Goal: Information Seeking & Learning: Find contact information

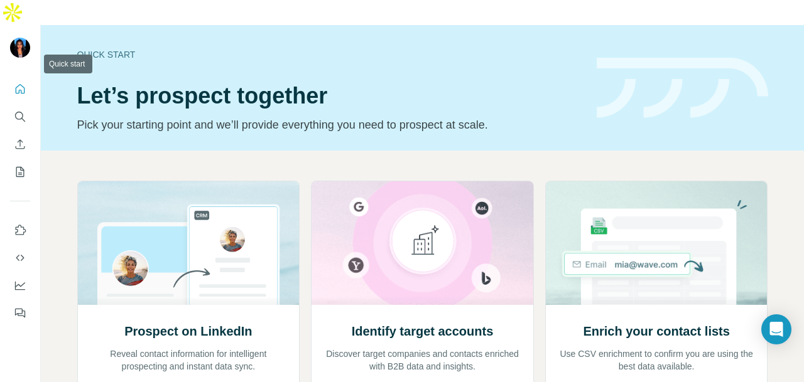
click at [28, 78] on button "Quick start" at bounding box center [20, 89] width 20 height 23
click at [23, 111] on icon "Search" at bounding box center [20, 117] width 13 height 13
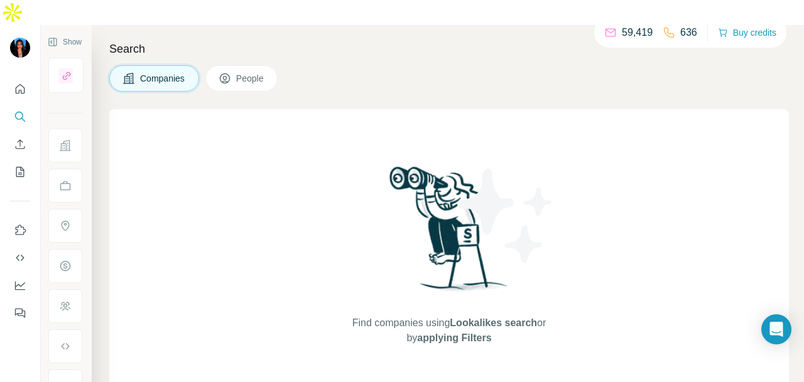
click at [10, 105] on button "Search" at bounding box center [20, 116] width 20 height 23
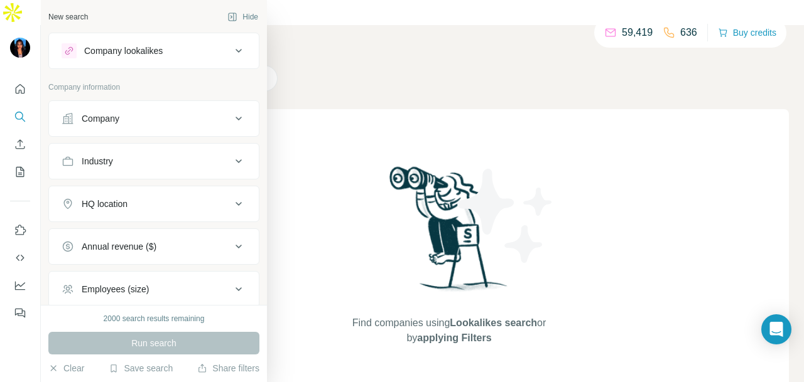
click at [231, 115] on icon at bounding box center [238, 118] width 15 height 15
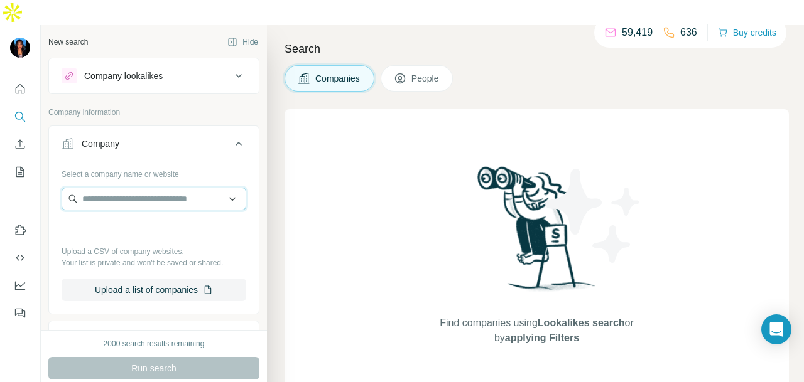
paste input "**********"
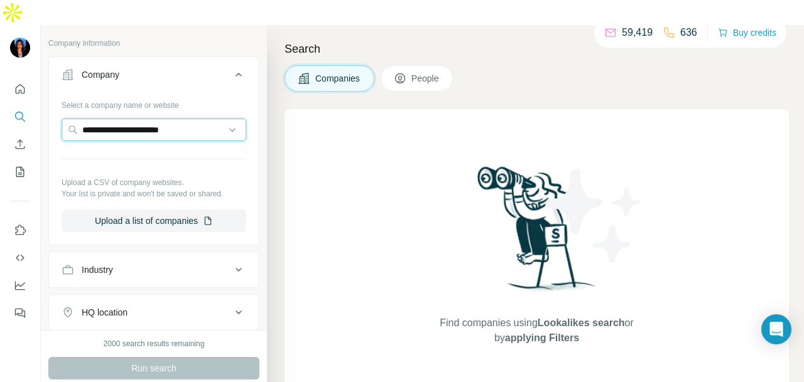
scroll to position [63, 0]
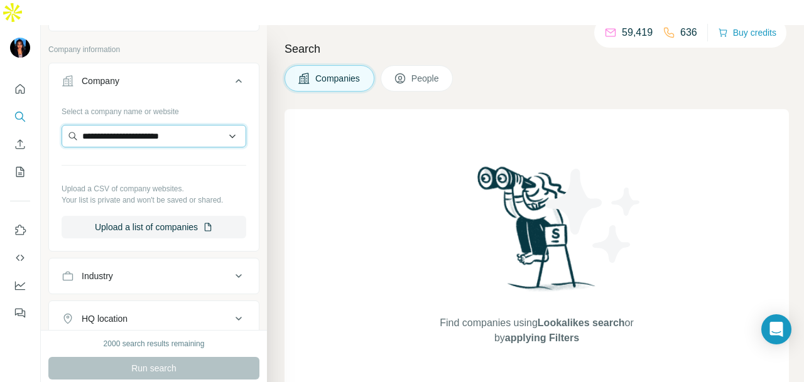
click at [193, 125] on input "**********" at bounding box center [154, 136] width 185 height 23
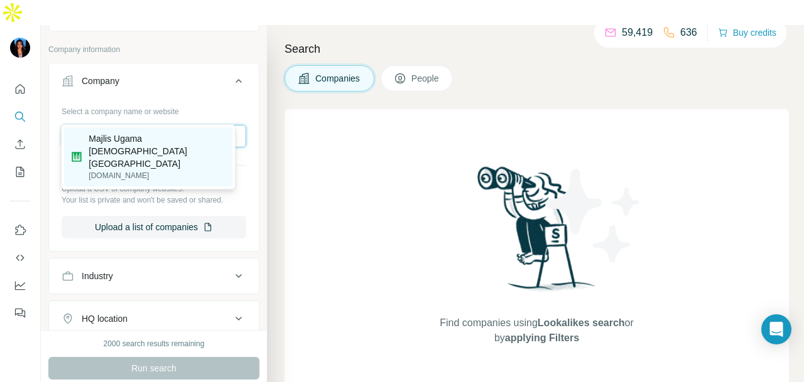
type input "**********"
click at [193, 136] on p "Majlis Ugama [DEMOGRAPHIC_DATA] [GEOGRAPHIC_DATA]" at bounding box center [157, 151] width 136 height 38
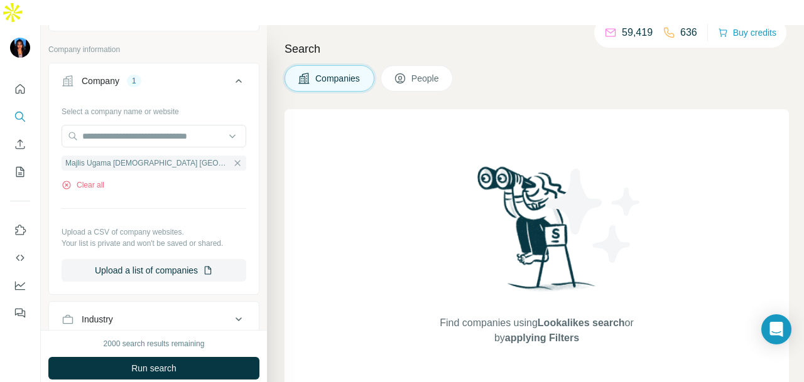
scroll to position [314, 0]
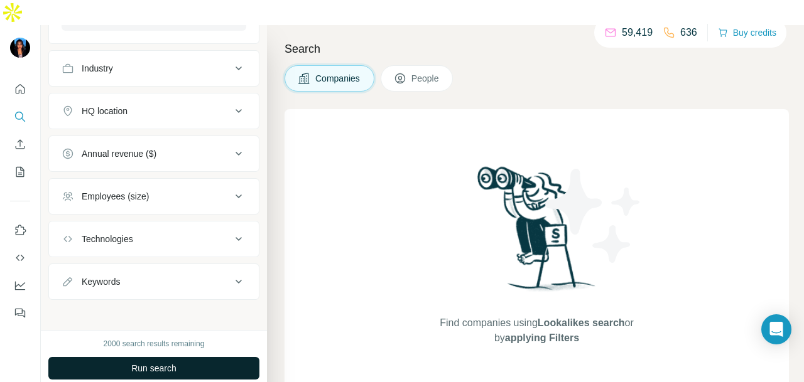
click at [185, 357] on button "Run search" at bounding box center [153, 368] width 211 height 23
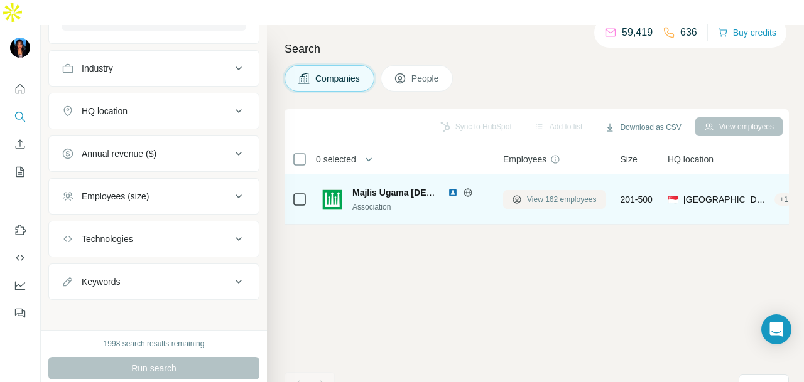
click at [576, 194] on span "View 162 employees" at bounding box center [562, 199] width 70 height 11
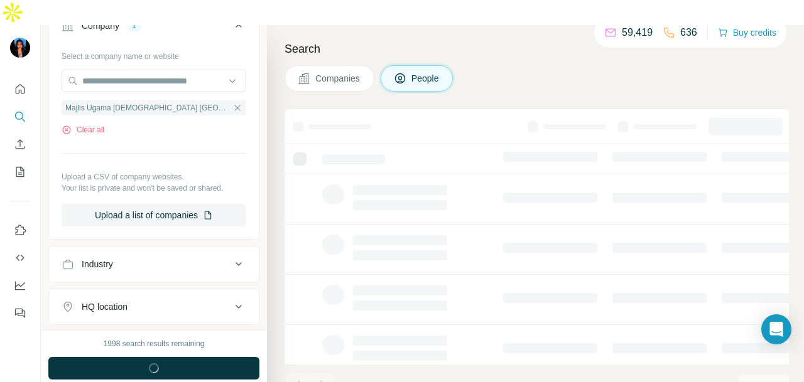
scroll to position [508, 0]
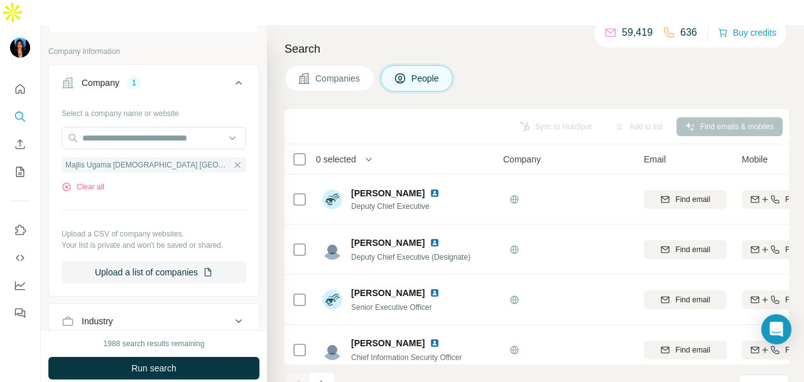
scroll to position [6, 0]
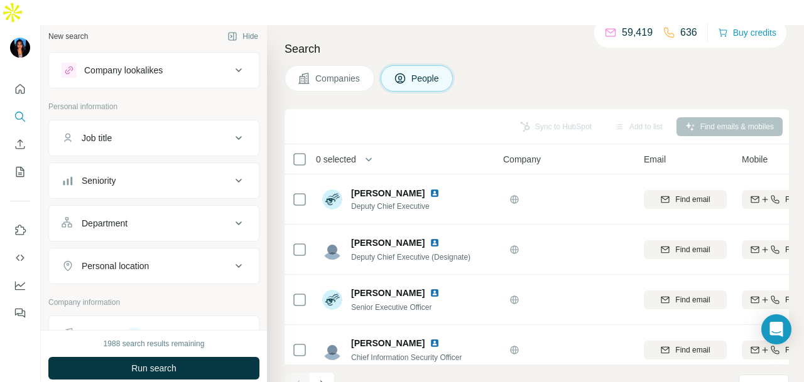
click at [192, 217] on div "Department" at bounding box center [147, 223] width 170 height 13
click at [187, 248] on input at bounding box center [147, 255] width 155 height 14
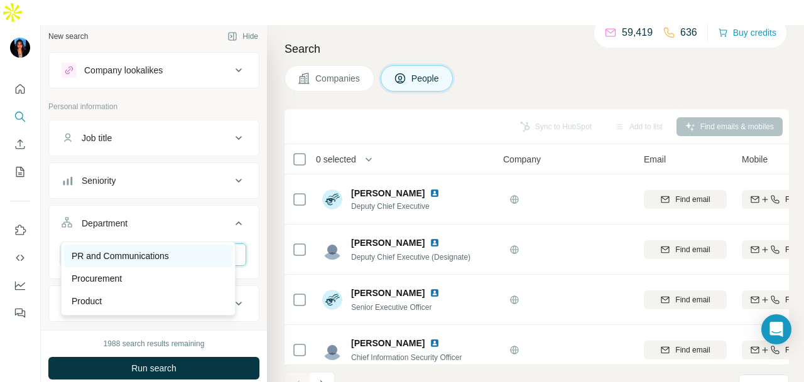
type input "**"
click at [180, 252] on div "PR and Communications" at bounding box center [148, 256] width 153 height 13
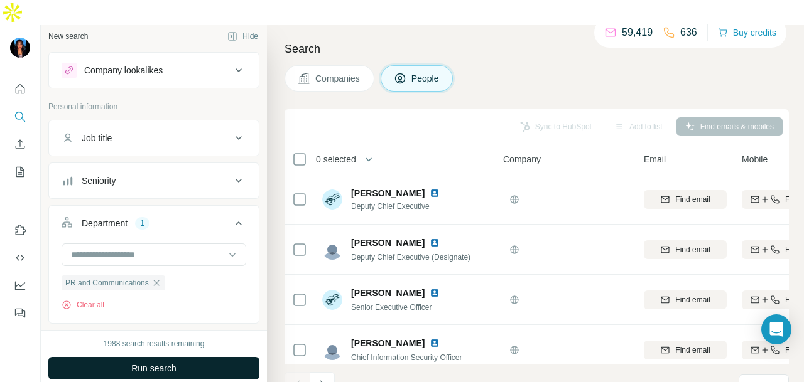
click at [193, 357] on button "Run search" at bounding box center [153, 368] width 211 height 23
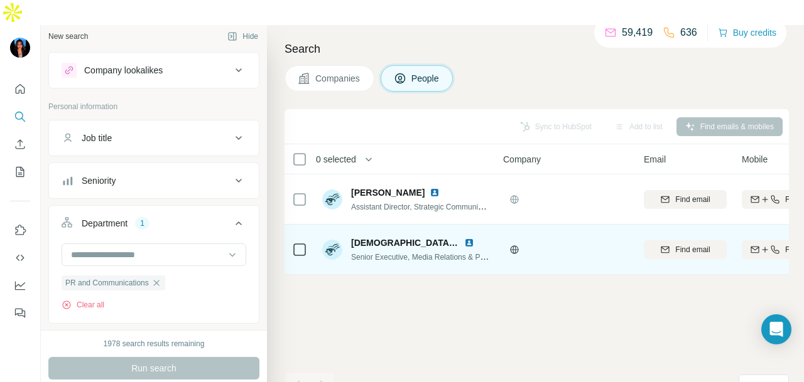
click at [467, 238] on img at bounding box center [469, 243] width 10 height 10
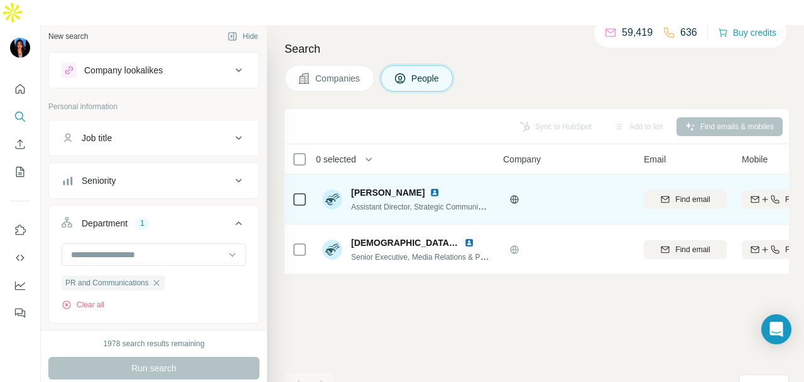
click at [429, 188] on img at bounding box center [434, 193] width 10 height 10
